Goal: Register for event/course

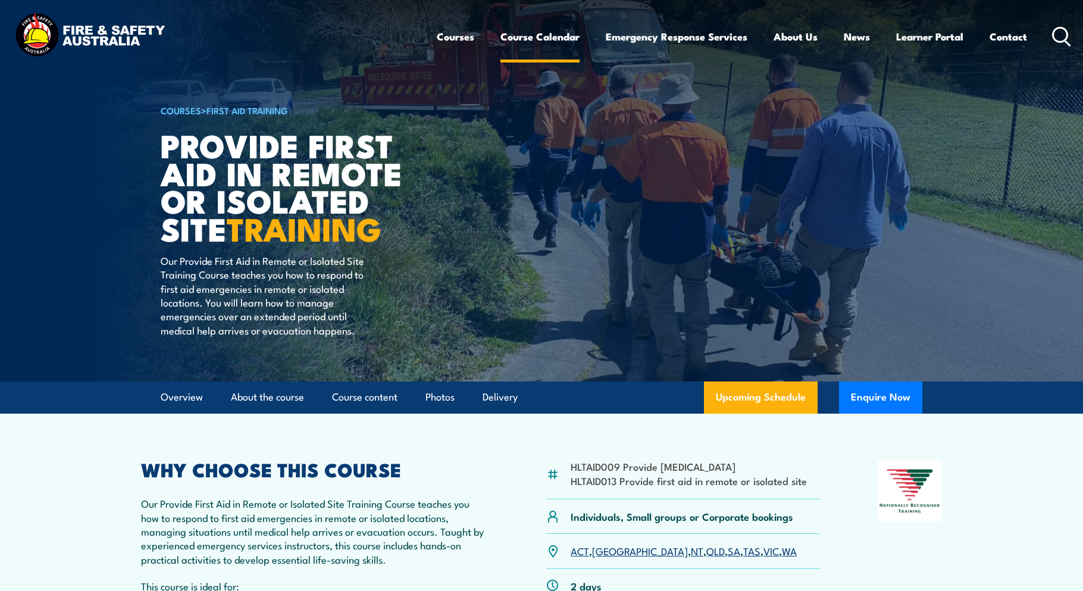
click at [552, 36] on link "Course Calendar" at bounding box center [539, 37] width 79 height 32
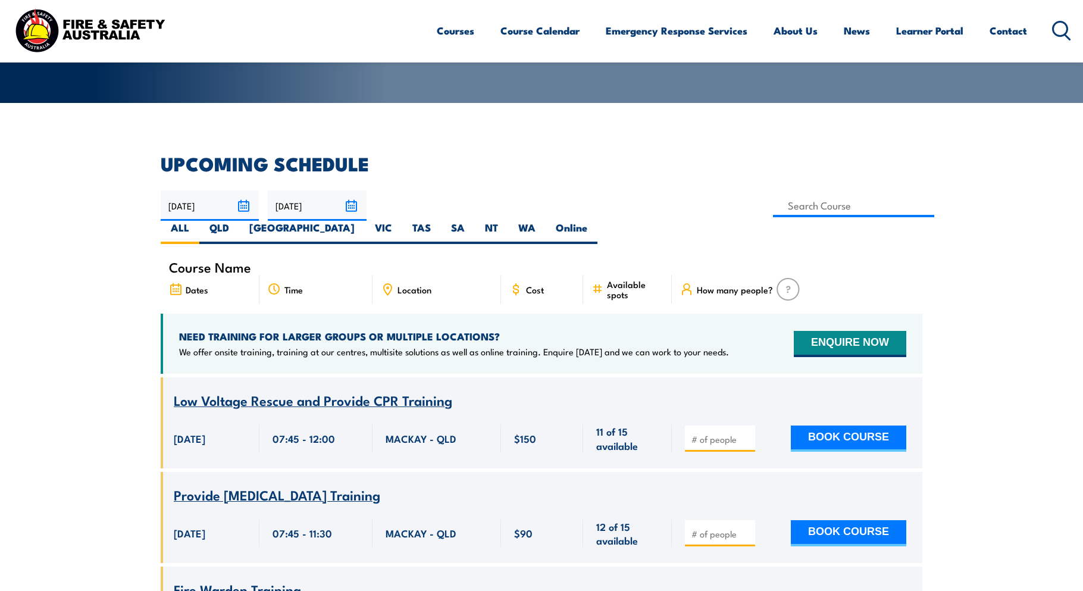
scroll to position [297, 0]
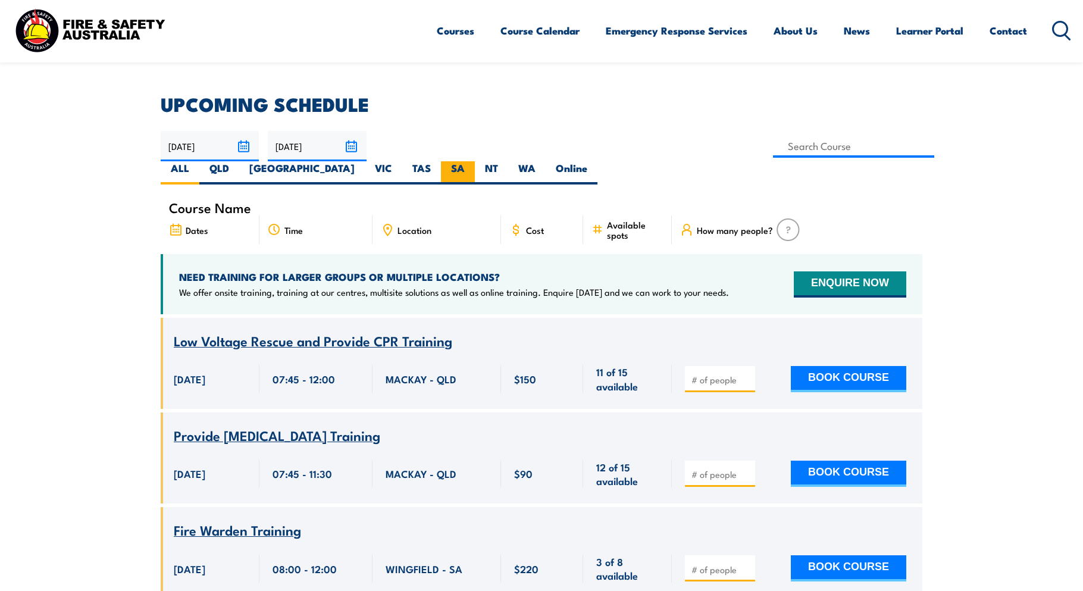
click at [475, 161] on label "SA" at bounding box center [458, 172] width 34 height 23
click at [472, 161] on input "SA" at bounding box center [469, 165] width 8 height 8
radio input "true"
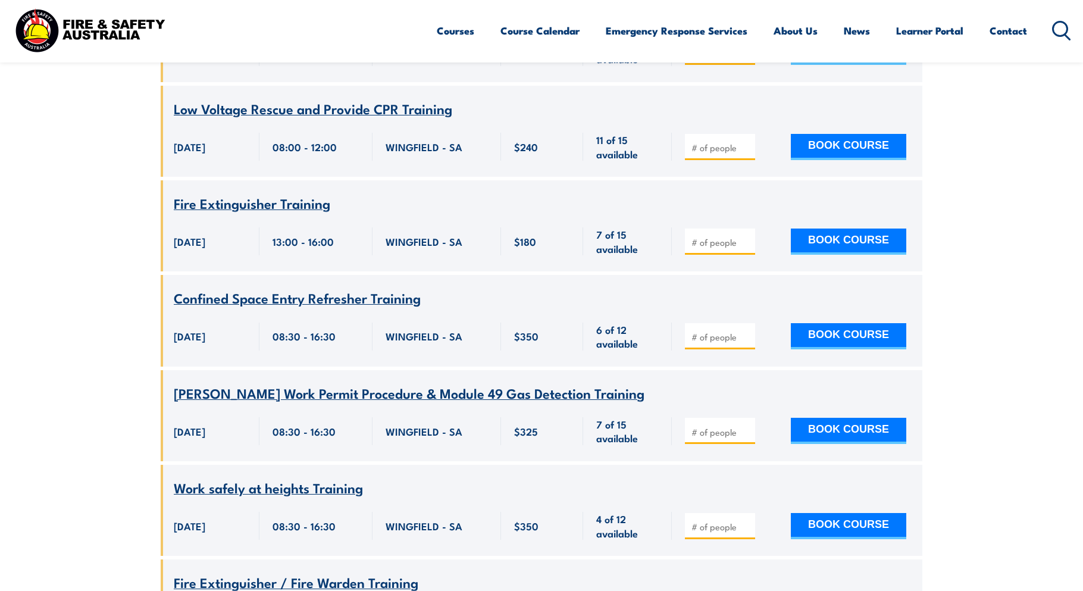
scroll to position [1701, 0]
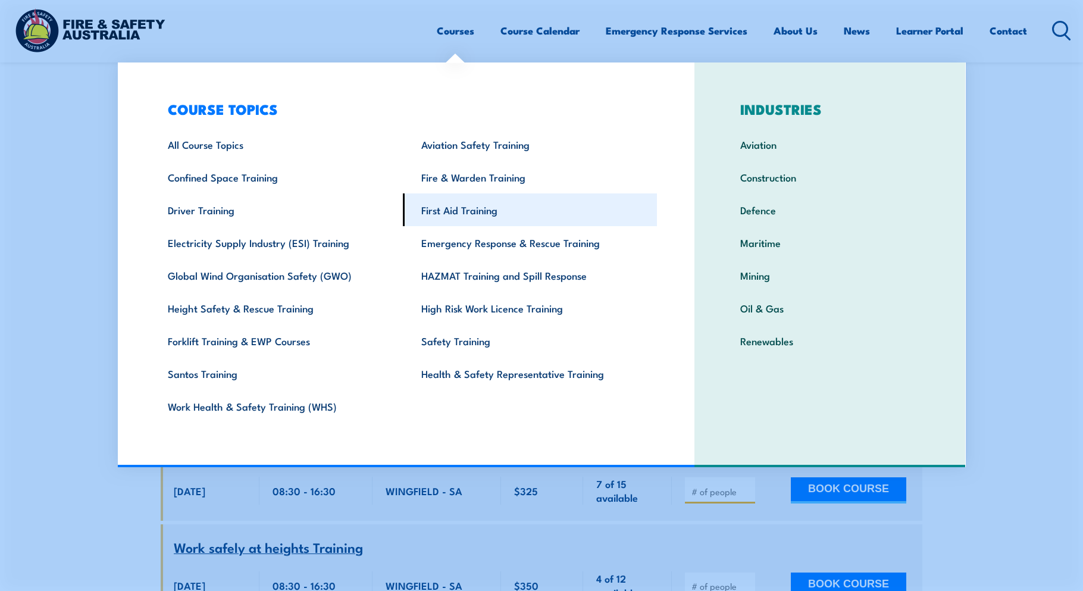
click at [480, 213] on link "First Aid Training" at bounding box center [530, 209] width 254 height 33
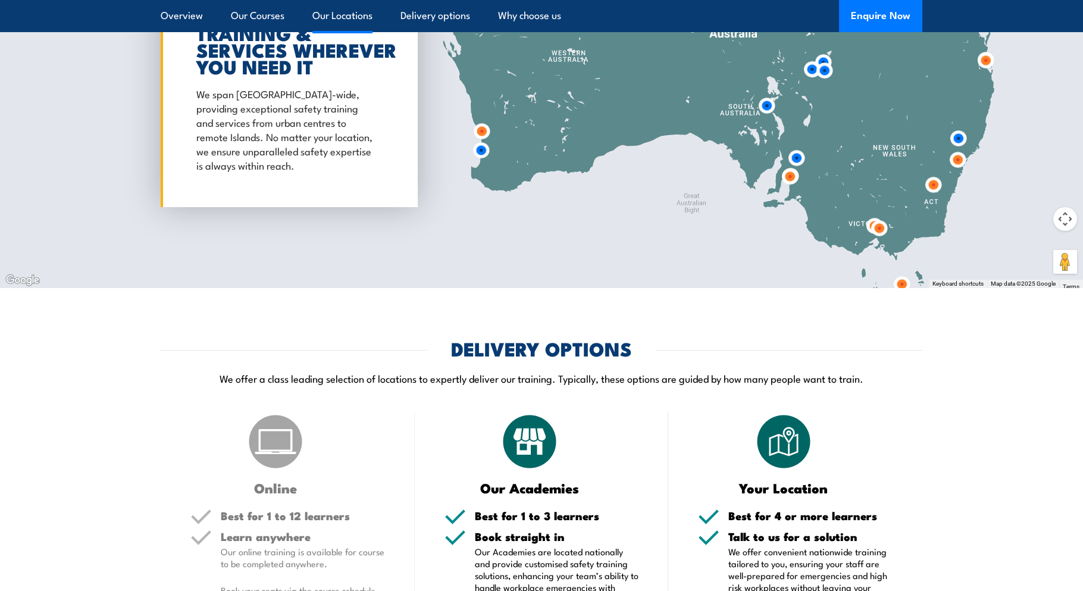
scroll to position [2558, 0]
